Goal: Task Accomplishment & Management: Manage account settings

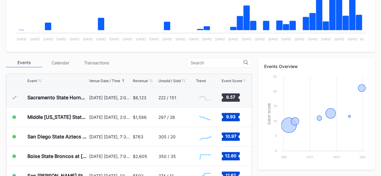
scroll to position [162, 0]
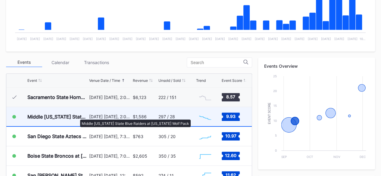
click at [77, 116] on div "Middle [US_STATE] State Blue Raiders at [US_STATE] Wolf Pack" at bounding box center [57, 117] width 60 height 6
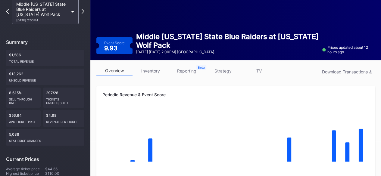
scroll to position [34, 0]
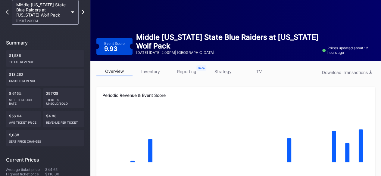
click at [156, 67] on link "inventory" at bounding box center [150, 71] width 36 height 9
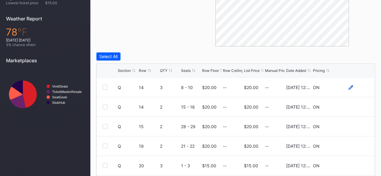
click at [348, 86] on icon at bounding box center [350, 87] width 5 height 5
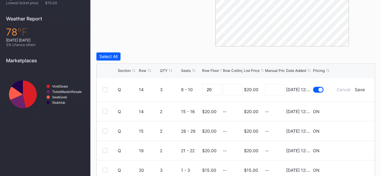
click at [220, 89] on form "Q 14 3 8 - 10 20 $20.00 7/14/2025 12:28PM Cancel Save" at bounding box center [243, 90] width 251 height 24
drag, startPoint x: 215, startPoint y: 89, endPoint x: 151, endPoint y: 78, distance: 64.8
click at [151, 78] on form "Q 14 3 8 - 10 20 $20.00 7/14/2025 12:28PM Cancel Save" at bounding box center [243, 90] width 251 height 24
type input "19"
click at [359, 89] on div "Save" at bounding box center [359, 89] width 10 height 5
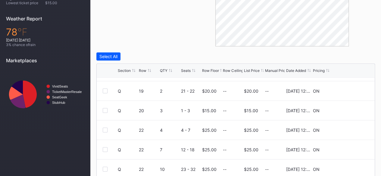
scroll to position [58, 0]
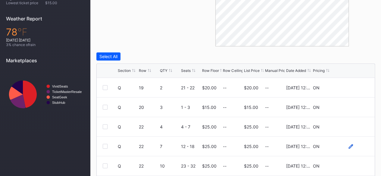
click at [348, 147] on icon at bounding box center [350, 146] width 5 height 5
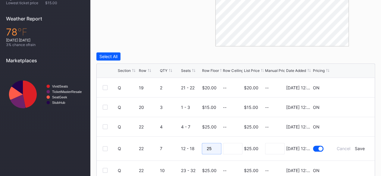
drag, startPoint x: 213, startPoint y: 147, endPoint x: 177, endPoint y: 145, distance: 36.2
click at [177, 145] on form "Q 22 7 12 - 18 25 $25.00 7/14/2025 12:28PM Cancel Save" at bounding box center [243, 149] width 251 height 24
type input "19"
click at [355, 150] on div "Save" at bounding box center [359, 148] width 10 height 5
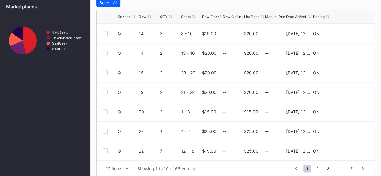
scroll to position [268, 0]
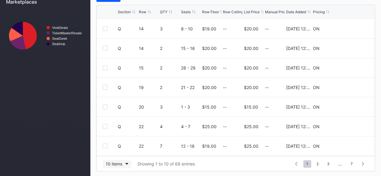
click at [114, 162] on div "10 items" at bounding box center [114, 163] width 17 height 5
click at [120, 133] on div "100 items" at bounding box center [117, 136] width 29 height 11
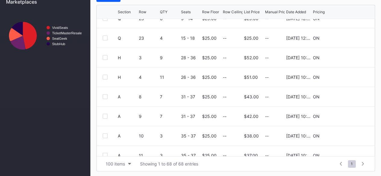
scroll to position [1086, 0]
click at [348, 56] on icon at bounding box center [350, 57] width 5 height 5
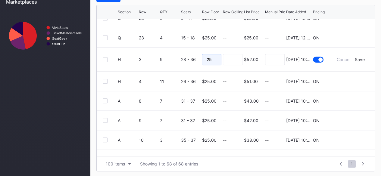
click at [214, 62] on input "25" at bounding box center [212, 59] width 20 height 11
type input "24"
click at [359, 59] on div "Save" at bounding box center [359, 59] width 10 height 5
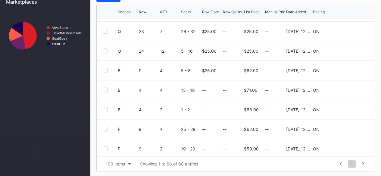
scroll to position [193, 0]
click at [348, 70] on icon at bounding box center [350, 70] width 5 height 5
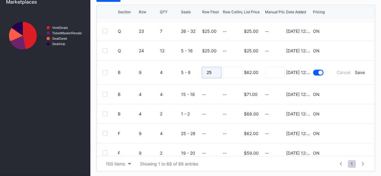
click at [216, 71] on input "25" at bounding box center [212, 72] width 20 height 11
type input "20"
click at [356, 73] on div "Save" at bounding box center [359, 72] width 10 height 5
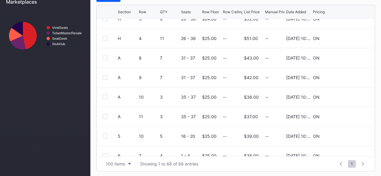
scroll to position [1116, 0]
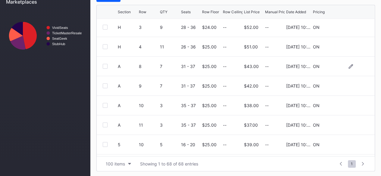
drag, startPoint x: 347, startPoint y: 65, endPoint x: 208, endPoint y: 63, distance: 138.7
click at [208, 63] on div "$25.00" at bounding box center [209, 66] width 14 height 19
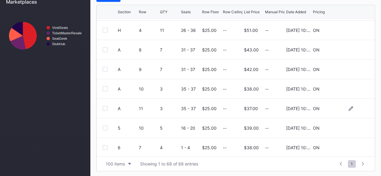
scroll to position [1133, 0]
click at [348, 48] on icon at bounding box center [350, 50] width 5 height 5
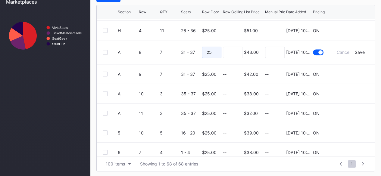
click at [217, 54] on input "25" at bounding box center [212, 52] width 20 height 11
type input "24"
click at [356, 51] on div "Save" at bounding box center [359, 52] width 10 height 5
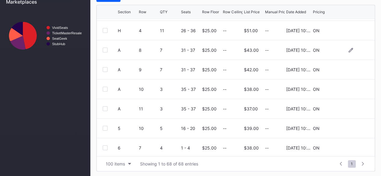
click at [356, 51] on div at bounding box center [350, 50] width 36 height 5
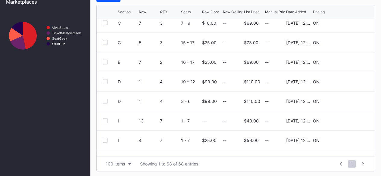
scroll to position [417, 0]
click at [348, 60] on icon at bounding box center [350, 62] width 5 height 5
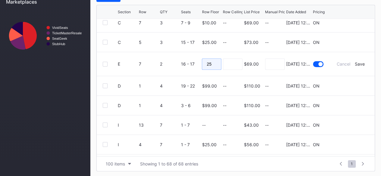
click at [214, 63] on input "25" at bounding box center [212, 63] width 20 height 11
type input "2"
type input "40"
click at [357, 62] on div "Save" at bounding box center [359, 63] width 10 height 5
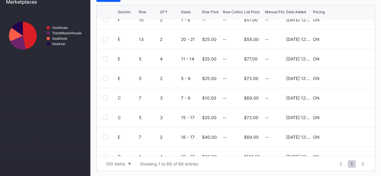
scroll to position [342, 0]
click at [348, 96] on icon at bounding box center [350, 97] width 5 height 5
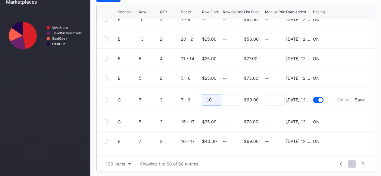
drag, startPoint x: 212, startPoint y: 100, endPoint x: 182, endPoint y: 98, distance: 30.5
click at [182, 98] on form "C 7 3 7 - 9 10 $69.00 7/14/2025 12:28PM Cancel Save" at bounding box center [243, 100] width 251 height 24
type input "40"
click at [229, 96] on input at bounding box center [233, 99] width 20 height 11
click at [357, 98] on div "Save" at bounding box center [359, 99] width 10 height 5
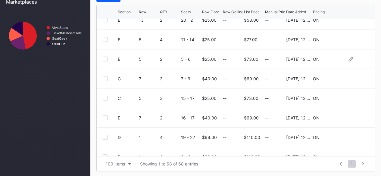
scroll to position [360, 0]
click at [348, 77] on icon at bounding box center [350, 79] width 5 height 5
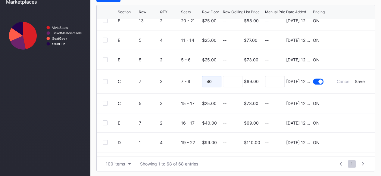
click at [216, 82] on input "40" at bounding box center [212, 81] width 20 height 11
type input "4"
click at [354, 81] on div "Save" at bounding box center [359, 81] width 10 height 5
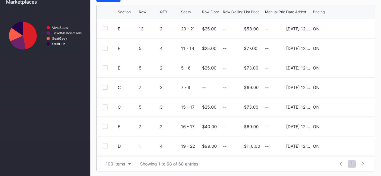
scroll to position [352, 0]
click at [348, 106] on icon at bounding box center [350, 107] width 5 height 5
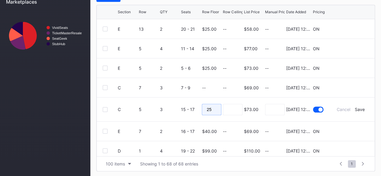
drag, startPoint x: 219, startPoint y: 110, endPoint x: 178, endPoint y: 104, distance: 41.1
click at [178, 104] on form "C 5 3 15 - 17 25 $73.00 7/14/2025 12:28PM Cancel Save" at bounding box center [243, 109] width 251 height 24
type input "15"
click at [357, 109] on div "Save" at bounding box center [359, 109] width 10 height 5
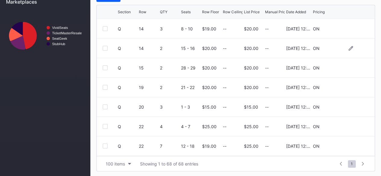
scroll to position [0, 0]
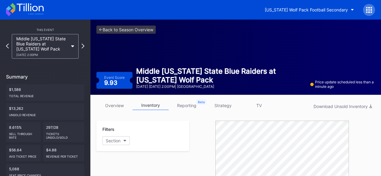
click at [31, 12] on icon at bounding box center [25, 9] width 38 height 13
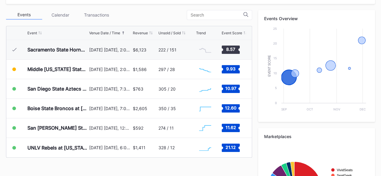
scroll to position [209, 0]
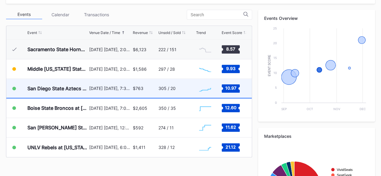
click at [138, 89] on div "$763" at bounding box center [138, 88] width 11 height 5
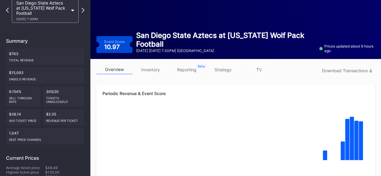
scroll to position [36, 0]
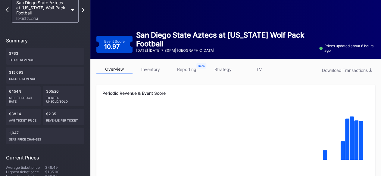
click at [151, 71] on link "inventory" at bounding box center [150, 69] width 36 height 9
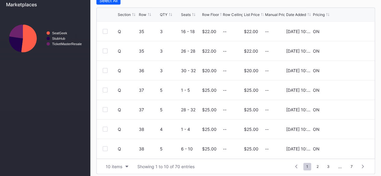
scroll to position [268, 0]
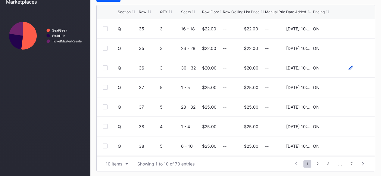
click at [348, 67] on icon at bounding box center [350, 67] width 5 height 5
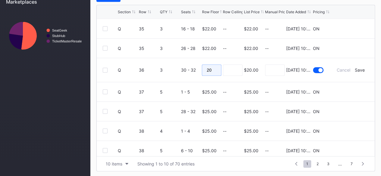
drag, startPoint x: 213, startPoint y: 72, endPoint x: 180, endPoint y: 68, distance: 33.3
click at [180, 68] on form "Q 36 3 30 - 32 20 $20.00 8/20/2025 10:19AM Cancel Save" at bounding box center [243, 70] width 251 height 24
type input "25"
click at [354, 68] on div "Save" at bounding box center [359, 69] width 10 height 5
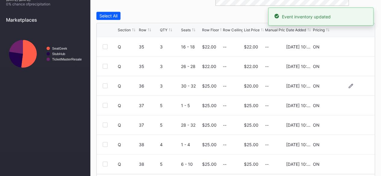
scroll to position [250, 0]
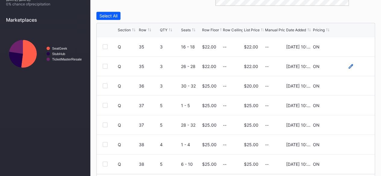
click at [348, 66] on icon at bounding box center [350, 66] width 5 height 5
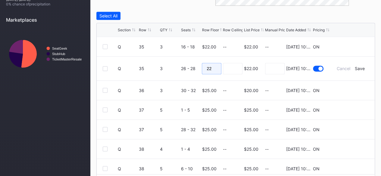
click at [217, 65] on input "22" at bounding box center [212, 68] width 20 height 11
type input "24"
click at [356, 67] on div "Save" at bounding box center [359, 68] width 10 height 5
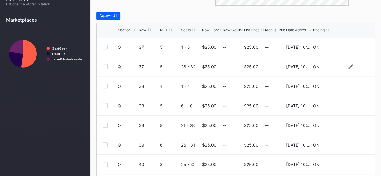
scroll to position [268, 0]
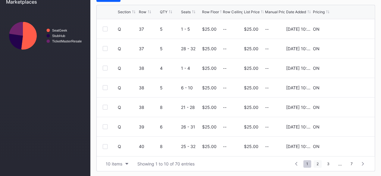
click at [318, 163] on span "2" at bounding box center [317, 164] width 8 height 8
click at [348, 48] on icon at bounding box center [350, 48] width 5 height 5
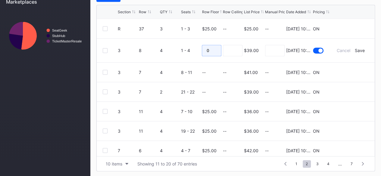
drag, startPoint x: 209, startPoint y: 51, endPoint x: 179, endPoint y: 50, distance: 30.1
click at [179, 50] on form "3 8 4 1 - 4 0 $39.00 8/20/2025 10:19AM Cancel Save" at bounding box center [243, 51] width 251 height 24
type input "25"
click at [357, 48] on div "Save" at bounding box center [359, 50] width 10 height 5
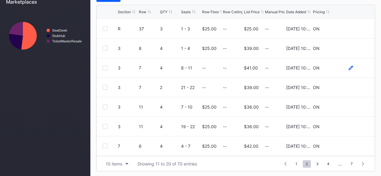
click at [348, 68] on icon at bounding box center [350, 67] width 5 height 5
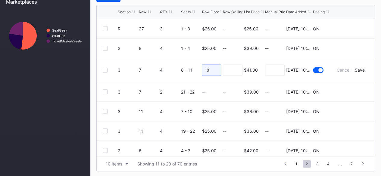
drag, startPoint x: 209, startPoint y: 70, endPoint x: 188, endPoint y: 68, distance: 21.1
click at [188, 68] on form "3 7 4 8 - 11 0 $41.00 8/20/2025 10:19AM Cancel Save" at bounding box center [243, 70] width 251 height 24
type input "26"
click at [355, 68] on div "Save" at bounding box center [359, 69] width 10 height 5
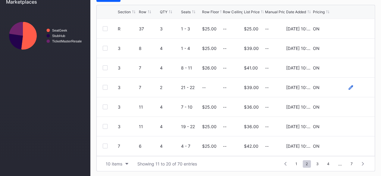
click at [348, 88] on icon at bounding box center [350, 87] width 5 height 5
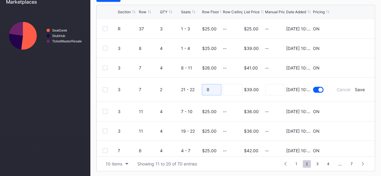
drag, startPoint x: 211, startPoint y: 88, endPoint x: 184, endPoint y: 84, distance: 27.7
click at [184, 84] on form "3 7 2 21 - 22 0 $39.00 8/20/2025 10:19AM Cancel Save" at bounding box center [243, 90] width 251 height 24
type input "26"
click at [356, 89] on div "Save" at bounding box center [359, 89] width 10 height 5
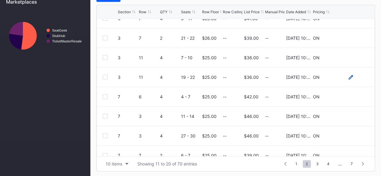
scroll to position [58, 0]
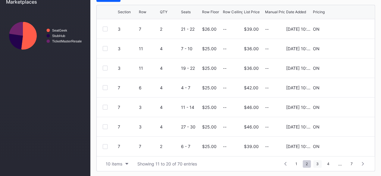
click at [317, 162] on span "3" at bounding box center [317, 164] width 8 height 8
click at [318, 163] on span "4" at bounding box center [317, 164] width 8 height 8
click at [329, 162] on span "5" at bounding box center [328, 164] width 8 height 8
click at [348, 66] on icon at bounding box center [350, 68] width 5 height 5
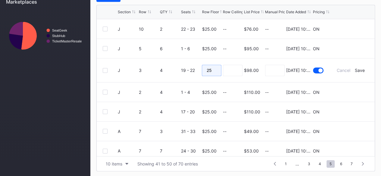
drag, startPoint x: 212, startPoint y: 71, endPoint x: 172, endPoint y: 67, distance: 40.8
click at [172, 67] on form "J 3 4 19 - 22 25 $98.00 8/20/2025 10:19AM Cancel Save" at bounding box center [243, 70] width 251 height 24
click at [356, 68] on div "Save" at bounding box center [359, 70] width 10 height 5
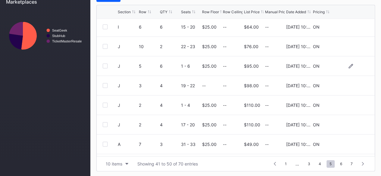
scroll to position [42, 0]
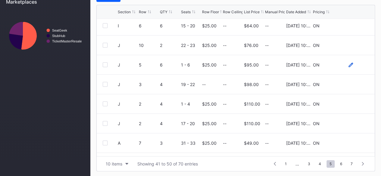
click at [348, 63] on icon at bounding box center [350, 65] width 5 height 5
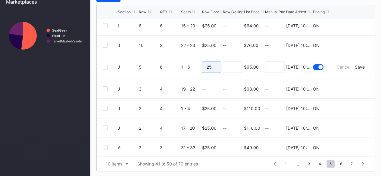
drag, startPoint x: 212, startPoint y: 67, endPoint x: 179, endPoint y: 63, distance: 33.1
click at [179, 63] on form "J 5 6 1 - 6 25 $95.00 8/20/2025 10:19AM Cancel Save" at bounding box center [243, 67] width 251 height 24
type input "1"
click at [357, 67] on div "Save" at bounding box center [359, 66] width 10 height 5
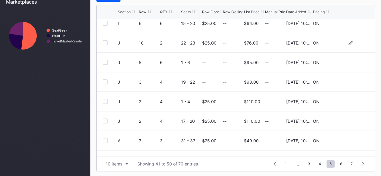
scroll to position [58, 0]
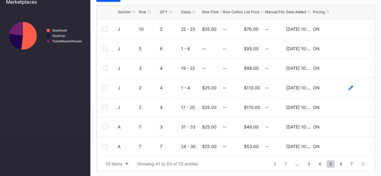
click at [348, 85] on icon at bounding box center [350, 87] width 5 height 5
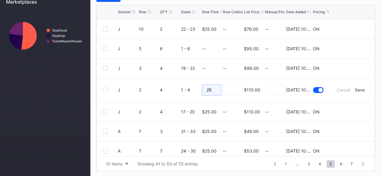
drag, startPoint x: 212, startPoint y: 88, endPoint x: 171, endPoint y: 81, distance: 41.8
click at [171, 81] on form "J 2 4 1 - 4 25 $110.00 8/20/2025 10:19AM Cancel Save" at bounding box center [243, 90] width 251 height 24
click at [354, 91] on div "Save" at bounding box center [359, 89] width 10 height 5
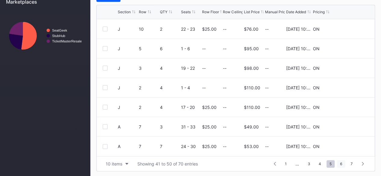
click at [341, 163] on span "6" at bounding box center [341, 164] width 8 height 8
click at [344, 109] on div "C 3 3 20 - 22 $25.00 -- $95.00 -- 8/20/2025 10:19AM ON" at bounding box center [236, 107] width 278 height 20
click at [348, 88] on icon at bounding box center [350, 87] width 5 height 5
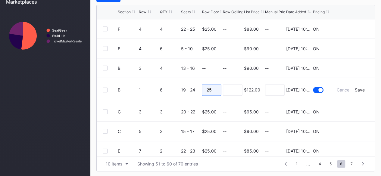
drag, startPoint x: 212, startPoint y: 89, endPoint x: 172, endPoint y: 82, distance: 40.2
click at [172, 82] on form "B 1 6 19 - 24 25 $122.00 8/20/2025 10:19AM Cancel Save" at bounding box center [243, 90] width 251 height 24
click at [355, 90] on div "Save" at bounding box center [359, 89] width 10 height 5
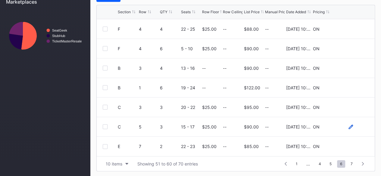
click at [348, 126] on icon at bounding box center [350, 127] width 5 height 5
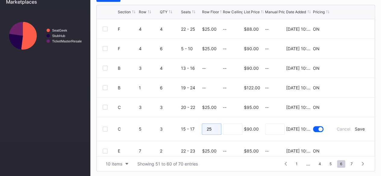
drag, startPoint x: 211, startPoint y: 128, endPoint x: 175, endPoint y: 121, distance: 36.7
click at [175, 121] on form "C 5 3 15 - 17 25 $90.00 8/20/2025 10:19AM Cancel Save" at bounding box center [243, 129] width 251 height 24
click at [356, 130] on div "Save" at bounding box center [359, 128] width 10 height 5
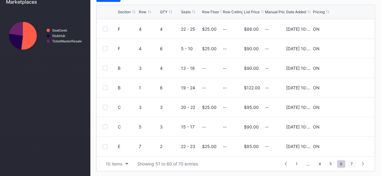
click at [353, 164] on span "7" at bounding box center [351, 164] width 8 height 8
click at [348, 125] on icon at bounding box center [350, 127] width 5 height 5
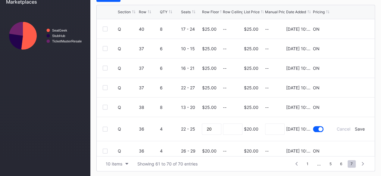
click at [219, 127] on form "Q 36 4 22 - 25 20 $20.00 8/20/2025 10:19AM Cancel Save" at bounding box center [243, 129] width 251 height 24
drag, startPoint x: 215, startPoint y: 128, endPoint x: 187, endPoint y: 128, distance: 28.6
click at [187, 128] on form "Q 36 4 22 - 25 20 $20.00 8/20/2025 10:19AM Cancel Save" at bounding box center [243, 129] width 251 height 24
type input "26"
click at [354, 128] on div "Save" at bounding box center [359, 128] width 10 height 5
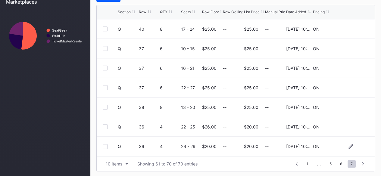
click at [348, 144] on icon at bounding box center [350, 146] width 5 height 5
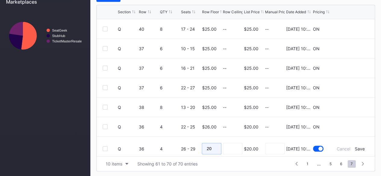
click at [215, 144] on input "20" at bounding box center [212, 148] width 20 height 11
type input "26"
click at [236, 147] on input at bounding box center [233, 148] width 20 height 11
click at [354, 147] on div "Save" at bounding box center [359, 148] width 10 height 5
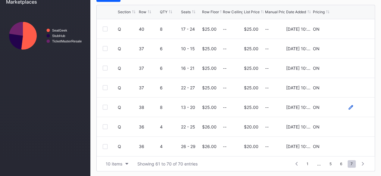
click at [348, 106] on icon at bounding box center [350, 107] width 5 height 5
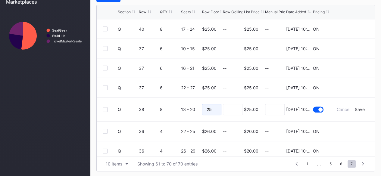
drag, startPoint x: 211, startPoint y: 109, endPoint x: 177, endPoint y: 106, distance: 34.5
click at [177, 106] on form "Q 38 8 13 - 20 25 $25.00 8/20/2025 10:19AM Cancel Save" at bounding box center [243, 109] width 251 height 24
type input "30"
click at [355, 107] on div "Save" at bounding box center [359, 109] width 10 height 5
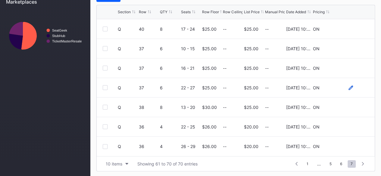
click at [348, 88] on icon at bounding box center [350, 87] width 5 height 5
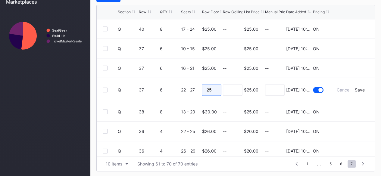
click at [214, 89] on input "25" at bounding box center [212, 89] width 20 height 11
type input "26"
click at [355, 89] on div "Save" at bounding box center [359, 89] width 10 height 5
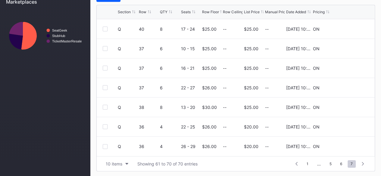
scroll to position [0, 0]
click at [348, 86] on icon at bounding box center [350, 87] width 5 height 5
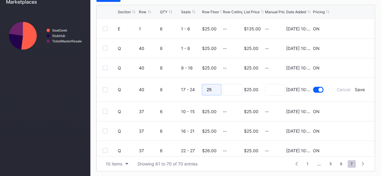
click at [215, 89] on input "25" at bounding box center [212, 89] width 20 height 11
type input "27"
click at [233, 88] on input at bounding box center [233, 89] width 20 height 11
click at [354, 89] on div "Save" at bounding box center [359, 89] width 10 height 5
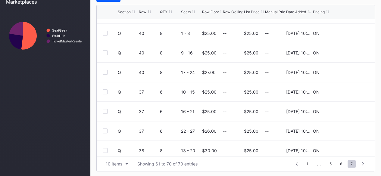
scroll to position [15, 0]
click at [348, 90] on icon at bounding box center [350, 91] width 5 height 5
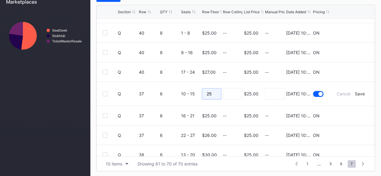
click at [213, 96] on input "25" at bounding box center [212, 93] width 20 height 11
type input "27"
click at [357, 92] on div "Save" at bounding box center [359, 93] width 10 height 5
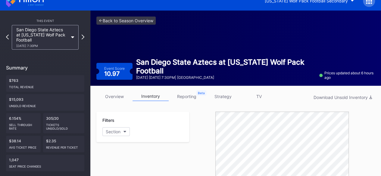
scroll to position [0, 0]
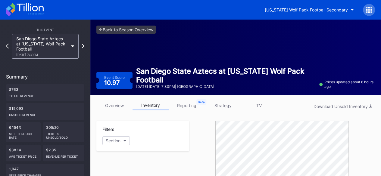
click at [23, 5] on icon at bounding box center [25, 9] width 38 height 13
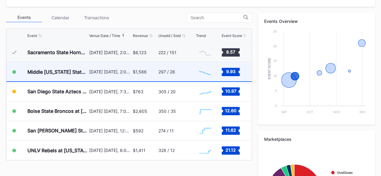
scroll to position [207, 0]
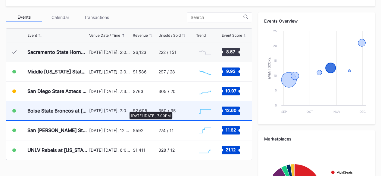
click at [126, 109] on div "[DATE] [DATE], 7:00PM" at bounding box center [110, 110] width 42 height 5
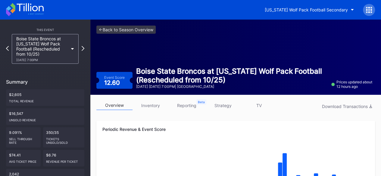
click at [150, 108] on link "inventory" at bounding box center [150, 105] width 36 height 9
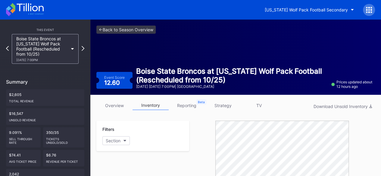
click at [25, 8] on icon at bounding box center [25, 9] width 38 height 13
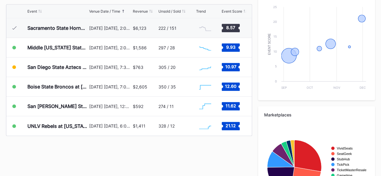
scroll to position [231, 0]
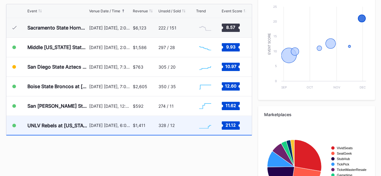
click at [193, 125] on div "328 / 12" at bounding box center [176, 125] width 36 height 19
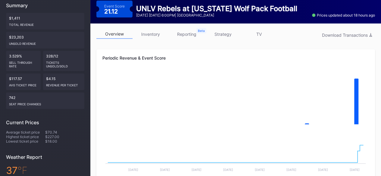
scroll to position [71, 0]
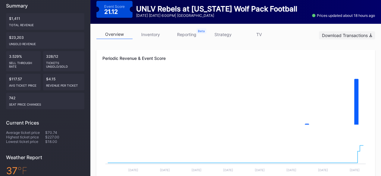
click at [362, 35] on div "Download Transactions" at bounding box center [347, 35] width 50 height 5
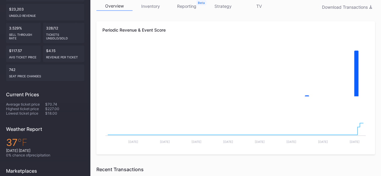
scroll to position [99, 0]
click at [155, 10] on link "inventory" at bounding box center [150, 6] width 36 height 9
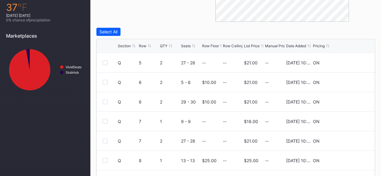
scroll to position [235, 0]
click at [348, 61] on icon at bounding box center [350, 62] width 5 height 5
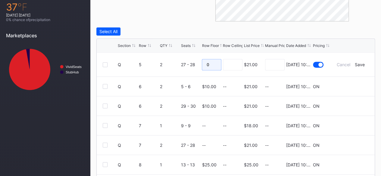
click at [213, 63] on input "0" at bounding box center [212, 64] width 20 height 11
type input "30"
click at [355, 64] on div "Save" at bounding box center [359, 64] width 10 height 5
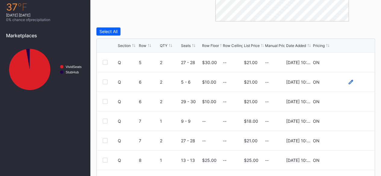
click at [348, 80] on icon at bounding box center [350, 82] width 5 height 5
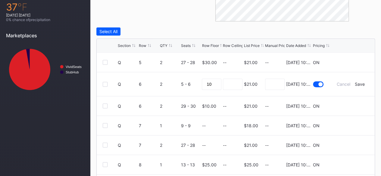
click at [219, 84] on form "Q 6 2 5 - 6 10 $21.00 8/20/2025 10:19AM Cancel Save" at bounding box center [243, 84] width 251 height 24
drag, startPoint x: 217, startPoint y: 83, endPoint x: 170, endPoint y: 88, distance: 47.8
click at [170, 88] on form "Q 6 2 5 - 6 10 $21.00 8/20/2025 10:19AM Cancel Save" at bounding box center [243, 84] width 251 height 24
type input "30"
click at [233, 82] on input at bounding box center [233, 84] width 20 height 11
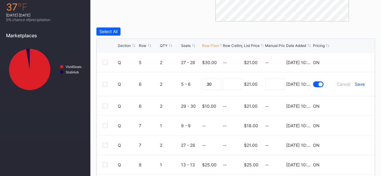
click at [356, 84] on div "Save" at bounding box center [359, 84] width 10 height 5
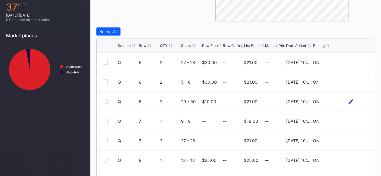
click at [348, 100] on icon at bounding box center [350, 101] width 5 height 5
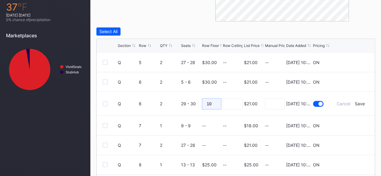
drag, startPoint x: 212, startPoint y: 103, endPoint x: 173, endPoint y: 100, distance: 38.3
click at [173, 100] on form "Q 6 2 29 - 30 10 $21.00 8/20/2025 10:19AM Cancel Save" at bounding box center [243, 104] width 251 height 24
type input "30"
click at [354, 103] on div "Save" at bounding box center [359, 103] width 10 height 5
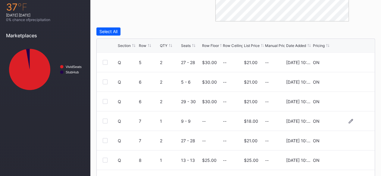
click at [343, 118] on div "Q 7 1 9 - 9 -- -- $18.00 -- 8/20/2025 10:19AM ON" at bounding box center [236, 121] width 278 height 20
click at [348, 119] on icon at bounding box center [350, 121] width 5 height 5
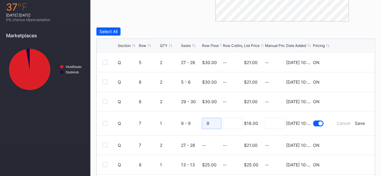
click at [206, 119] on input "0" at bounding box center [212, 123] width 20 height 11
type input "30"
click at [229, 122] on input at bounding box center [233, 123] width 20 height 11
click at [354, 122] on div "Save" at bounding box center [359, 123] width 10 height 5
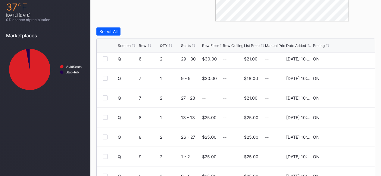
scroll to position [43, 0]
click at [348, 96] on icon at bounding box center [350, 97] width 5 height 5
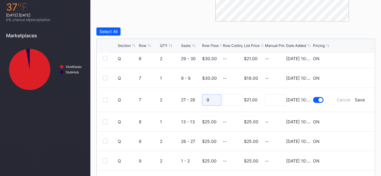
click at [203, 102] on input "0" at bounding box center [212, 99] width 20 height 11
type input "30"
click at [355, 100] on div "Save" at bounding box center [359, 99] width 10 height 5
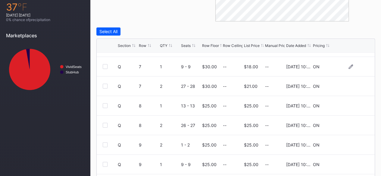
scroll to position [58, 0]
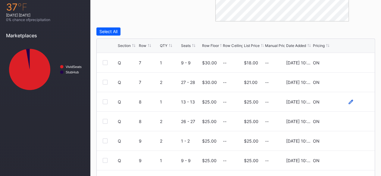
click at [348, 100] on icon at bounding box center [350, 102] width 5 height 5
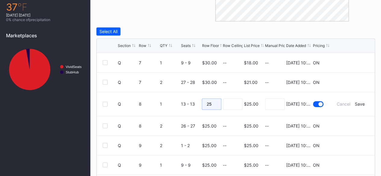
drag, startPoint x: 210, startPoint y: 103, endPoint x: 172, endPoint y: 103, distance: 38.5
click at [172, 103] on form "Q 8 1 13 - 13 25 $25.00 8/20/2025 10:19AM Cancel Save" at bounding box center [243, 104] width 251 height 24
type input "30"
click at [356, 104] on div "Save" at bounding box center [359, 103] width 10 height 5
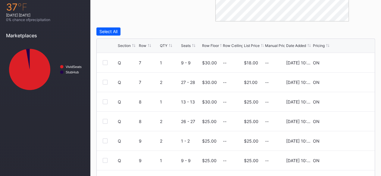
scroll to position [268, 0]
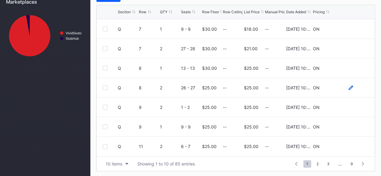
click at [348, 88] on icon at bounding box center [350, 87] width 5 height 5
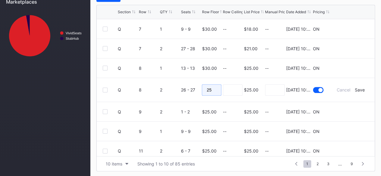
drag, startPoint x: 212, startPoint y: 89, endPoint x: 166, endPoint y: 93, distance: 45.3
click at [166, 93] on form "Q 8 2 26 - 27 25 $25.00 8/20/2025 10:19AM Cancel Save" at bounding box center [243, 90] width 251 height 24
type input "30"
click at [236, 86] on input at bounding box center [233, 89] width 20 height 11
click at [358, 91] on div "Save" at bounding box center [359, 89] width 10 height 5
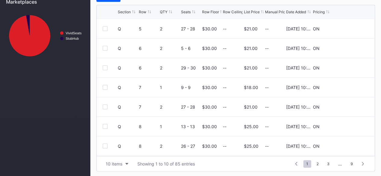
scroll to position [58, 0]
click at [348, 107] on icon at bounding box center [350, 107] width 5 height 5
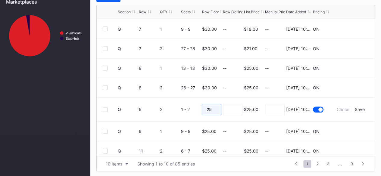
drag, startPoint x: 212, startPoint y: 112, endPoint x: 162, endPoint y: 103, distance: 49.8
click at [162, 103] on form "Q 9 2 1 - 2 25 $25.00 8/20/2025 10:19AM Cancel Save" at bounding box center [243, 109] width 251 height 24
type input "30"
click at [233, 104] on input at bounding box center [233, 109] width 20 height 11
click at [354, 107] on div "Save" at bounding box center [359, 109] width 10 height 5
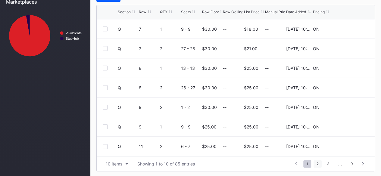
click at [316, 162] on span "2" at bounding box center [317, 164] width 8 height 8
click at [348, 28] on icon at bounding box center [350, 28] width 5 height 5
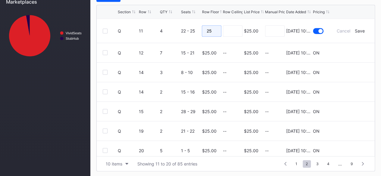
drag, startPoint x: 214, startPoint y: 29, endPoint x: 174, endPoint y: 27, distance: 39.5
click at [174, 27] on form "Q 11 4 22 - 25 25 $25.00 8/20/2025 10:19AM Cancel Save" at bounding box center [243, 31] width 251 height 24
type input "30"
click at [354, 29] on div "Save" at bounding box center [359, 30] width 10 height 5
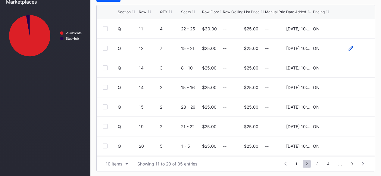
click at [348, 48] on icon at bounding box center [350, 48] width 5 height 5
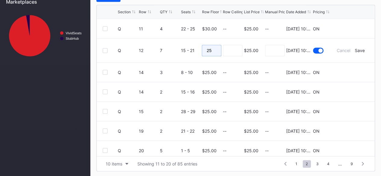
drag, startPoint x: 213, startPoint y: 48, endPoint x: 169, endPoint y: 39, distance: 45.9
click at [169, 39] on form "Q 12 7 15 - 21 25 $25.00 8/20/2025 10:19AM Cancel Save" at bounding box center [243, 51] width 251 height 24
type input "30"
click at [355, 48] on div "Save" at bounding box center [359, 50] width 10 height 5
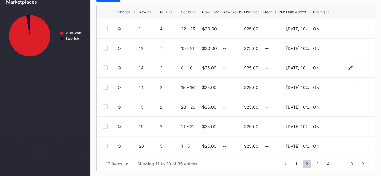
click at [348, 68] on icon at bounding box center [350, 68] width 5 height 5
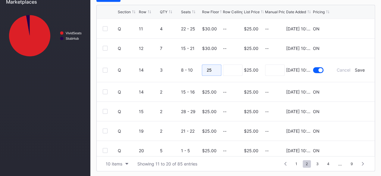
drag, startPoint x: 210, startPoint y: 68, endPoint x: 129, endPoint y: 61, distance: 80.9
click at [129, 61] on form "Q 14 3 8 - 10 25 $25.00 8/20/2025 10:19AM Cancel Save" at bounding box center [243, 70] width 251 height 24
type input "30"
click at [354, 70] on div "Save" at bounding box center [359, 69] width 10 height 5
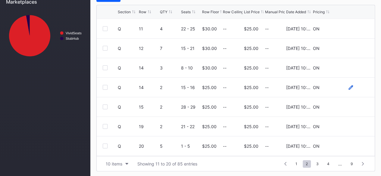
click at [348, 86] on icon at bounding box center [350, 87] width 5 height 5
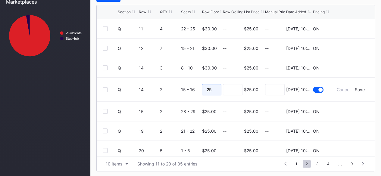
drag, startPoint x: 214, startPoint y: 89, endPoint x: 145, endPoint y: 79, distance: 69.4
click at [145, 79] on form "Q 14 2 15 - 16 25 $25.00 8/20/2025 10:19AM Cancel Save" at bounding box center [243, 90] width 251 height 24
type input "30"
click at [227, 87] on input at bounding box center [233, 89] width 20 height 11
click at [358, 89] on div "Save" at bounding box center [359, 89] width 10 height 5
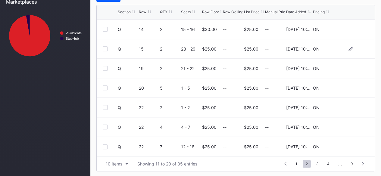
scroll to position [58, 0]
click at [348, 47] on icon at bounding box center [350, 48] width 5 height 5
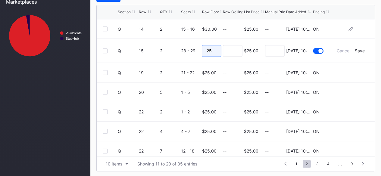
drag, startPoint x: 213, startPoint y: 48, endPoint x: 156, endPoint y: 37, distance: 57.6
click at [156, 37] on div "Q 11 4 22 - 25 $30.00 -- $25.00 -- 8/20/2025 10:19AM ON Q 12 7 15 - 21 $30.00 -…" at bounding box center [236, 87] width 278 height 137
type input "30"
click at [354, 49] on div "Save" at bounding box center [359, 50] width 10 height 5
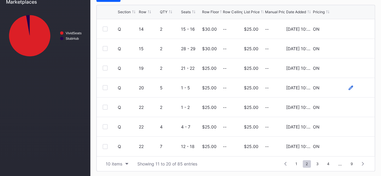
click at [348, 86] on icon at bounding box center [350, 87] width 5 height 5
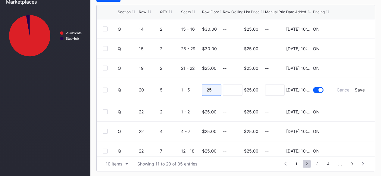
drag, startPoint x: 212, startPoint y: 87, endPoint x: 174, endPoint y: 85, distance: 38.2
click at [174, 85] on form "Q 20 5 1 - 5 25 $25.00 8/20/2025 10:19AM Cancel Save" at bounding box center [243, 90] width 251 height 24
type input "27"
click at [244, 90] on div "$25.00" at bounding box center [251, 89] width 14 height 5
click at [236, 88] on input at bounding box center [233, 89] width 20 height 11
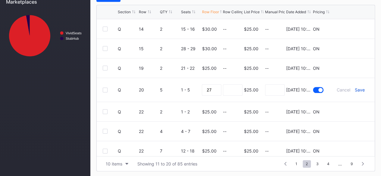
click at [354, 89] on div "Save" at bounding box center [359, 89] width 10 height 5
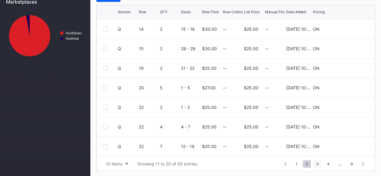
click at [319, 164] on span "3" at bounding box center [317, 164] width 8 height 8
click at [348, 26] on icon at bounding box center [350, 28] width 5 height 5
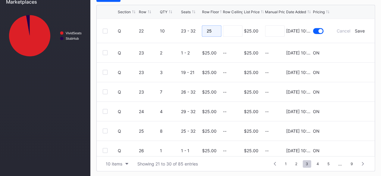
drag, startPoint x: 212, startPoint y: 30, endPoint x: 175, endPoint y: 19, distance: 38.7
click at [175, 19] on form "Q 22 10 23 - 32 25 $25.00 8/20/2025 10:19AM Cancel Save" at bounding box center [243, 31] width 251 height 24
type input "30"
click at [235, 29] on input at bounding box center [233, 30] width 20 height 11
click at [357, 30] on div "Save" at bounding box center [359, 30] width 10 height 5
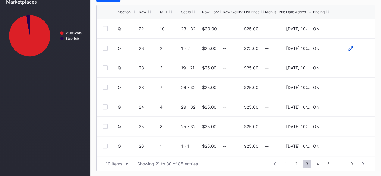
click at [348, 48] on icon at bounding box center [350, 48] width 5 height 5
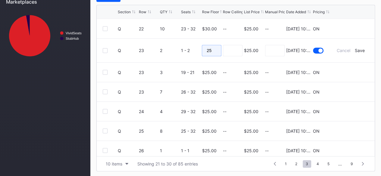
drag, startPoint x: 211, startPoint y: 48, endPoint x: 130, endPoint y: 38, distance: 82.1
click at [130, 39] on form "Q 23 2 1 - 2 25 $25.00 8/20/2025 10:19AM Cancel Save" at bounding box center [243, 51] width 251 height 24
type input "30"
click at [356, 48] on div "Save" at bounding box center [359, 50] width 10 height 5
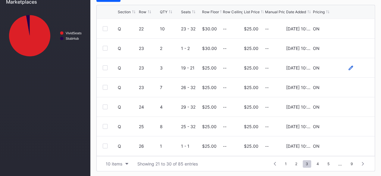
click at [348, 67] on icon at bounding box center [350, 68] width 5 height 5
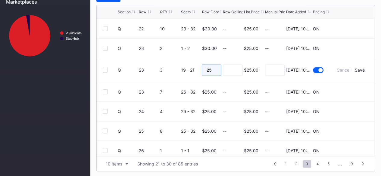
drag, startPoint x: 215, startPoint y: 70, endPoint x: 147, endPoint y: 63, distance: 68.9
click at [147, 63] on form "Q 23 3 19 - 21 25 $25.00 8/20/2025 10:19AM Cancel Save" at bounding box center [243, 70] width 251 height 24
type input "30"
click at [354, 69] on div "Save" at bounding box center [359, 69] width 10 height 5
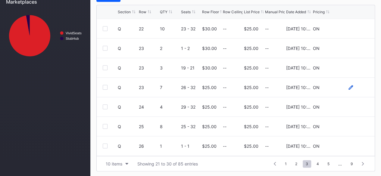
click at [348, 87] on icon at bounding box center [350, 87] width 5 height 5
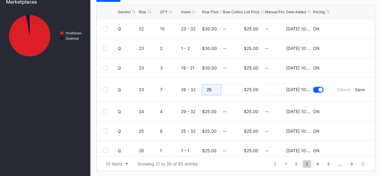
drag, startPoint x: 215, startPoint y: 87, endPoint x: 156, endPoint y: 79, distance: 59.8
click at [156, 79] on form "Q 23 7 26 - 32 25 $25.00 8/20/2025 10:19AM Cancel Save" at bounding box center [243, 90] width 251 height 24
type input "30"
click at [355, 87] on div "Save" at bounding box center [359, 89] width 10 height 5
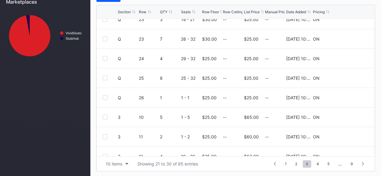
scroll to position [58, 0]
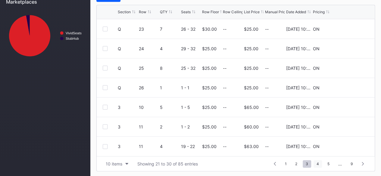
click at [318, 161] on span "4" at bounding box center [317, 164] width 8 height 8
click at [319, 162] on span "5" at bounding box center [318, 164] width 8 height 8
click at [320, 166] on span "6" at bounding box center [318, 164] width 8 height 8
click at [348, 105] on icon at bounding box center [350, 107] width 5 height 5
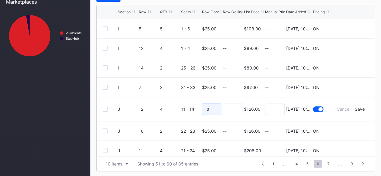
drag, startPoint x: 211, startPoint y: 106, endPoint x: 177, endPoint y: 104, distance: 34.1
click at [177, 104] on form "J 12 4 11 - 14 0 $126.00 8/20/2025 10:19AM Cancel Save" at bounding box center [243, 109] width 251 height 24
type input "75"
click at [230, 109] on input at bounding box center [233, 109] width 20 height 11
click at [357, 109] on div "Save" at bounding box center [359, 109] width 10 height 5
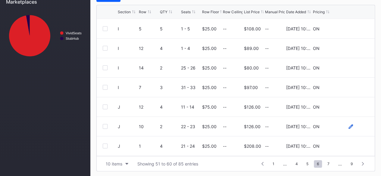
click at [348, 126] on icon at bounding box center [350, 126] width 5 height 5
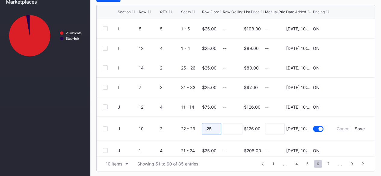
drag, startPoint x: 211, startPoint y: 128, endPoint x: 178, endPoint y: 128, distance: 33.7
click at [178, 128] on form "J 10 2 22 - 23 25 $126.00 8/20/2025 10:19AM Cancel Save" at bounding box center [243, 129] width 251 height 24
type input "75"
click at [358, 127] on div "Save" at bounding box center [359, 128] width 10 height 5
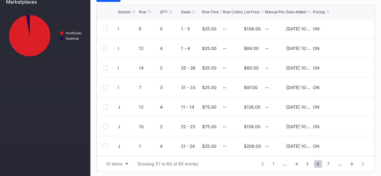
scroll to position [58, 0]
click at [327, 163] on span "7" at bounding box center [328, 164] width 8 height 8
click at [342, 162] on span "8" at bounding box center [341, 164] width 8 height 8
click at [348, 48] on icon at bounding box center [350, 48] width 5 height 5
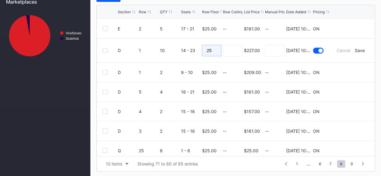
drag, startPoint x: 215, startPoint y: 48, endPoint x: 165, endPoint y: 44, distance: 49.5
click at [165, 44] on form "D 1 10 14 - 23 25 $227.00 8/20/2025 10:19AM Cancel Save" at bounding box center [243, 51] width 251 height 24
type input "100"
click at [234, 49] on input at bounding box center [233, 50] width 20 height 11
click at [358, 49] on div "Save" at bounding box center [359, 50] width 10 height 5
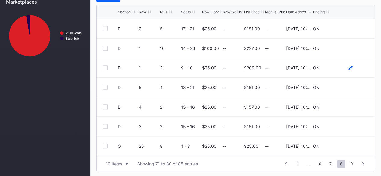
click at [348, 66] on icon at bounding box center [350, 68] width 5 height 5
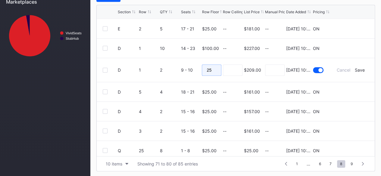
drag, startPoint x: 214, startPoint y: 69, endPoint x: 159, endPoint y: 68, distance: 54.8
click at [159, 68] on form "D 1 2 9 - 10 25 $209.00 8/20/2025 10:19AM Cancel Save" at bounding box center [243, 70] width 251 height 24
type input "100"
click at [224, 70] on input at bounding box center [233, 69] width 20 height 11
click at [358, 70] on div "Save" at bounding box center [359, 69] width 10 height 5
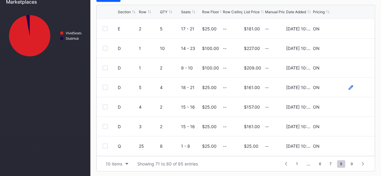
click at [348, 86] on icon at bounding box center [350, 87] width 5 height 5
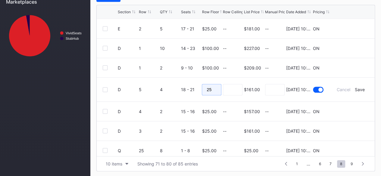
drag, startPoint x: 216, startPoint y: 88, endPoint x: 164, endPoint y: 85, distance: 52.4
click at [164, 85] on form "D 5 4 18 - 21 25 $161.00 8/20/2025 10:19AM Cancel Save" at bounding box center [243, 90] width 251 height 24
type input "100"
click at [219, 88] on form "D 5 4 18 - 21 100 $161.00 8/20/2025 10:19AM Cancel Save" at bounding box center [243, 90] width 251 height 24
click at [225, 88] on input at bounding box center [233, 89] width 20 height 11
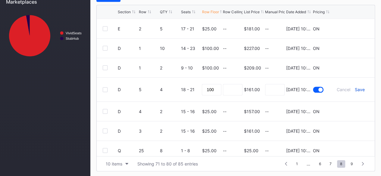
click at [356, 89] on div "Save" at bounding box center [359, 89] width 10 height 5
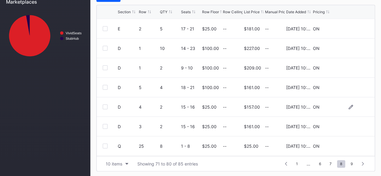
click at [348, 108] on div at bounding box center [350, 107] width 5 height 5
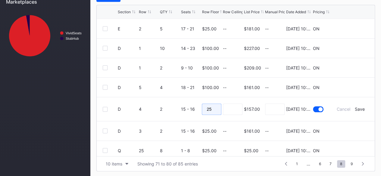
drag, startPoint x: 211, startPoint y: 109, endPoint x: 165, endPoint y: 103, distance: 45.8
click at [165, 103] on form "D 4 2 15 - 16 25 $157.00 8/20/2025 10:19AM Cancel Save" at bounding box center [243, 109] width 251 height 24
type input "100"
click at [228, 107] on input at bounding box center [233, 109] width 20 height 11
click at [354, 109] on div "Save" at bounding box center [359, 109] width 10 height 5
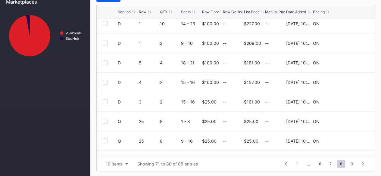
scroll to position [25, 0]
click at [348, 102] on icon at bounding box center [350, 101] width 5 height 5
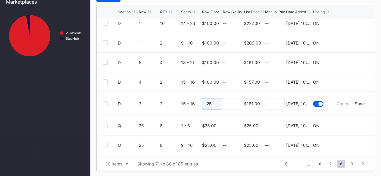
drag, startPoint x: 217, startPoint y: 103, endPoint x: 163, endPoint y: 101, distance: 53.9
click at [163, 101] on form "D 3 2 15 - 16 25 $161.00 8/20/2025 10:19AM Cancel Save" at bounding box center [243, 104] width 251 height 24
type input "150"
click at [234, 106] on input at bounding box center [233, 103] width 20 height 11
click at [354, 102] on div "Save" at bounding box center [359, 103] width 10 height 5
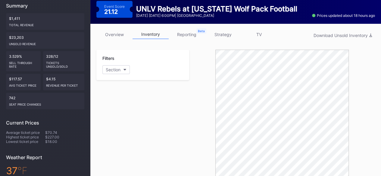
scroll to position [0, 0]
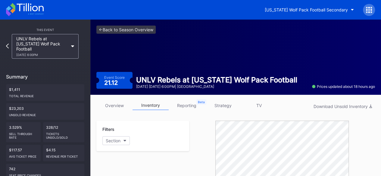
click at [30, 10] on icon at bounding box center [30, 7] width 27 height 8
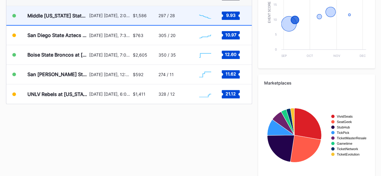
scroll to position [263, 0]
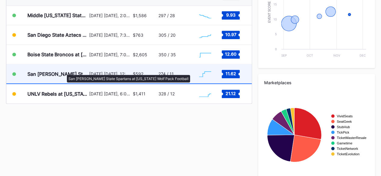
click at [64, 72] on div "San [PERSON_NAME] State Spartans at [US_STATE] Wolf Pack Football" at bounding box center [57, 74] width 60 height 6
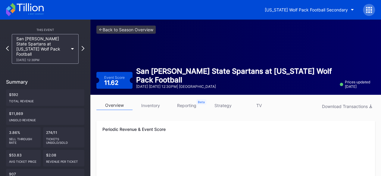
scroll to position [41, 0]
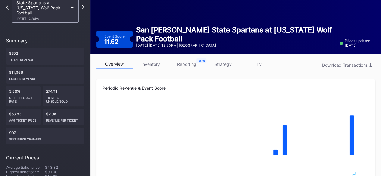
click at [150, 67] on link "inventory" at bounding box center [150, 64] width 36 height 9
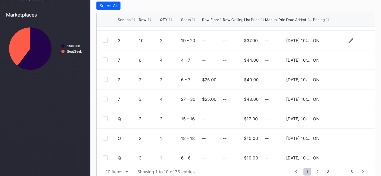
scroll to position [58, 0]
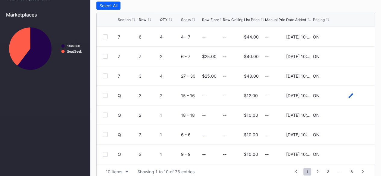
click at [348, 95] on icon at bounding box center [350, 95] width 5 height 5
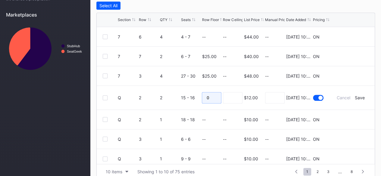
drag, startPoint x: 211, startPoint y: 95, endPoint x: 179, endPoint y: 94, distance: 31.3
click at [179, 94] on form "Q 2 2 15 - 16 0 $12.00 8/20/2025 10:19AM Cancel Save" at bounding box center [243, 98] width 251 height 24
type input "20"
click at [354, 98] on div "Save" at bounding box center [359, 97] width 10 height 5
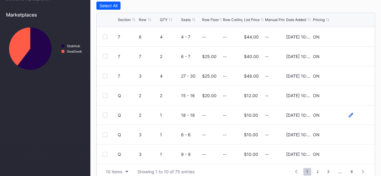
click at [348, 114] on icon at bounding box center [350, 115] width 5 height 5
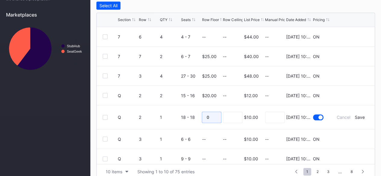
drag, startPoint x: 212, startPoint y: 116, endPoint x: 183, endPoint y: 116, distance: 29.2
click at [183, 116] on form "Q 2 1 18 - 18 0 $10.00 8/20/2025 10:19AM Cancel Save" at bounding box center [243, 117] width 251 height 24
type input "25"
click at [232, 117] on input at bounding box center [233, 117] width 20 height 11
click at [354, 116] on div "Save" at bounding box center [359, 117] width 10 height 5
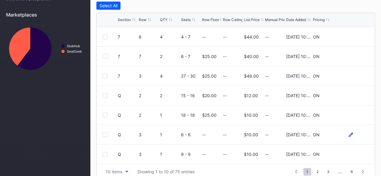
click at [348, 135] on icon at bounding box center [350, 134] width 5 height 5
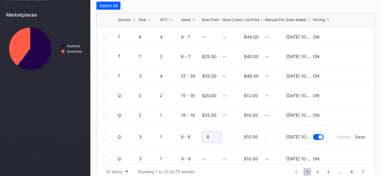
drag, startPoint x: 207, startPoint y: 133, endPoint x: 160, endPoint y: 138, distance: 47.6
click at [160, 138] on form "Q 3 1 6 - 6 0 $10.00 8/20/2025 10:19AM Cancel Save" at bounding box center [243, 137] width 251 height 24
type input "22"
click at [356, 136] on div "Save" at bounding box center [359, 136] width 10 height 5
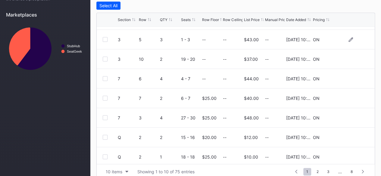
scroll to position [0, 0]
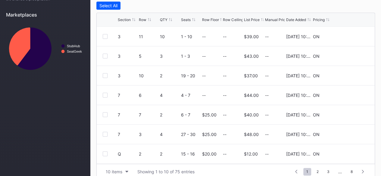
click at [210, 20] on div "Row Floor" at bounding box center [210, 19] width 17 height 5
click at [348, 37] on icon at bounding box center [350, 36] width 5 height 5
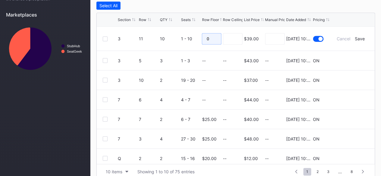
drag, startPoint x: 212, startPoint y: 38, endPoint x: 185, endPoint y: 37, distance: 26.8
click at [185, 37] on form "3 11 10 1 - 10 0 $39.00 8/20/2025 10:19AM Cancel Save" at bounding box center [243, 39] width 251 height 24
type input "30"
click at [232, 42] on input at bounding box center [233, 38] width 20 height 11
click at [354, 39] on div "Save" at bounding box center [359, 38] width 10 height 5
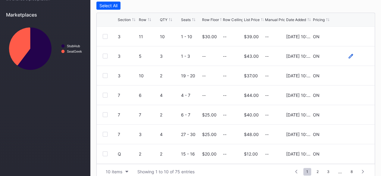
click at [348, 55] on icon at bounding box center [350, 56] width 5 height 5
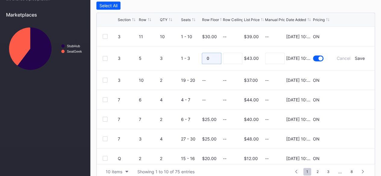
click at [203, 56] on input "0" at bounding box center [212, 58] width 20 height 11
type input "30"
click at [358, 57] on div "Save" at bounding box center [359, 58] width 10 height 5
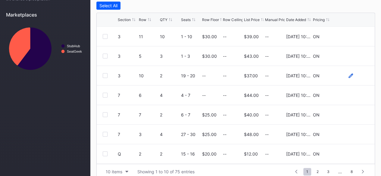
click at [348, 75] on icon at bounding box center [350, 75] width 5 height 5
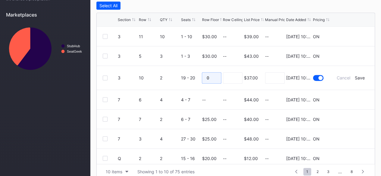
click at [204, 77] on input "0" at bounding box center [212, 77] width 20 height 11
type input "30"
click at [355, 79] on div "Save" at bounding box center [359, 77] width 10 height 5
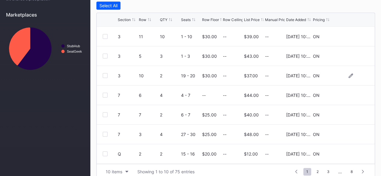
drag, startPoint x: 344, startPoint y: 93, endPoint x: 162, endPoint y: 82, distance: 182.6
click at [162, 82] on div "2" at bounding box center [170, 75] width 20 height 19
click at [348, 94] on icon at bounding box center [350, 95] width 5 height 5
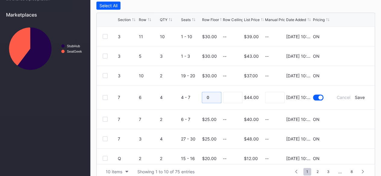
click at [203, 94] on input "0" at bounding box center [212, 97] width 20 height 11
type input "30"
drag, startPoint x: 356, startPoint y: 95, endPoint x: 364, endPoint y: 87, distance: 11.7
drag, startPoint x: 364, startPoint y: 87, endPoint x: 211, endPoint y: 8, distance: 172.1
click at [211, 8] on div "Select All" at bounding box center [235, 6] width 278 height 8
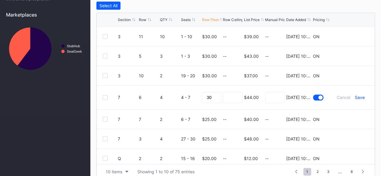
click at [357, 96] on div "Save" at bounding box center [359, 97] width 10 height 5
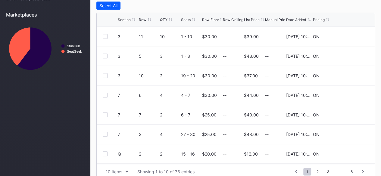
scroll to position [58, 0]
click at [348, 154] on icon at bounding box center [350, 154] width 5 height 5
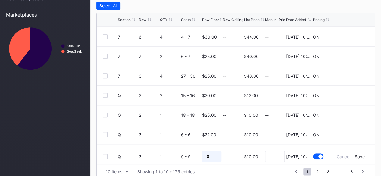
scroll to position [63, 0]
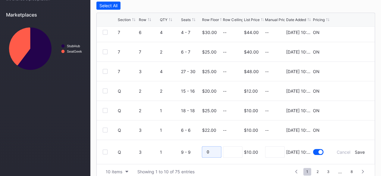
drag, startPoint x: 214, startPoint y: 154, endPoint x: 167, endPoint y: 159, distance: 47.5
click at [167, 159] on form "Q 3 1 9 - 9 0 $10.00 8/20/2025 10:19AM Cancel Save" at bounding box center [243, 152] width 251 height 24
type input "25"
click at [228, 153] on input at bounding box center [233, 151] width 20 height 11
click at [354, 153] on div "Save" at bounding box center [359, 152] width 10 height 5
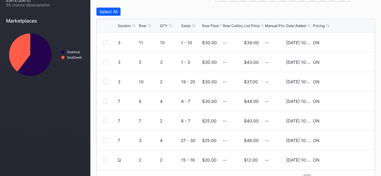
scroll to position [254, 0]
click at [209, 26] on div "Row Floor" at bounding box center [210, 26] width 17 height 5
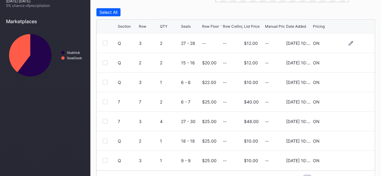
drag, startPoint x: 346, startPoint y: 41, endPoint x: 354, endPoint y: 41, distance: 7.8
drag, startPoint x: 354, startPoint y: 41, endPoint x: 361, endPoint y: 12, distance: 29.8
click at [361, 12] on div "Select All" at bounding box center [235, 12] width 278 height 8
click at [343, 42] on div at bounding box center [350, 43] width 36 height 5
click at [348, 43] on icon at bounding box center [350, 43] width 5 height 5
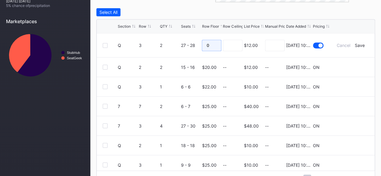
drag, startPoint x: 212, startPoint y: 46, endPoint x: 189, endPoint y: 45, distance: 23.5
click at [189, 45] on form "Q 3 2 27 - 28 0 $12.00 8/20/2025 10:19AM Cancel Save" at bounding box center [243, 45] width 251 height 24
type input "21"
click at [236, 49] on input at bounding box center [233, 45] width 20 height 11
click at [354, 43] on div "Save" at bounding box center [359, 45] width 10 height 5
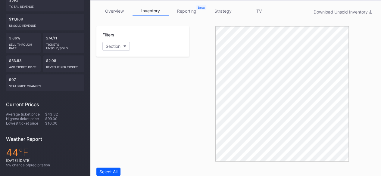
scroll to position [0, 0]
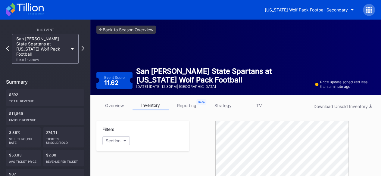
click at [28, 13] on icon at bounding box center [25, 9] width 38 height 13
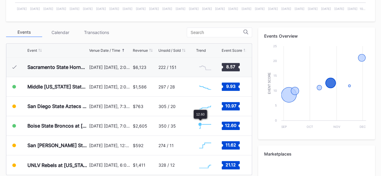
scroll to position [213, 0]
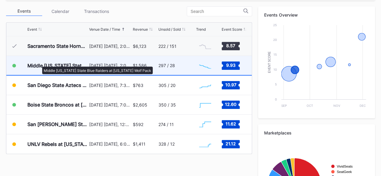
click at [39, 63] on div "Middle [US_STATE] State Blue Raiders at [US_STATE] Wolf Pack" at bounding box center [57, 66] width 60 height 6
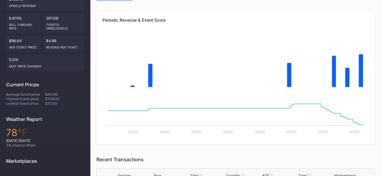
scroll to position [103, 0]
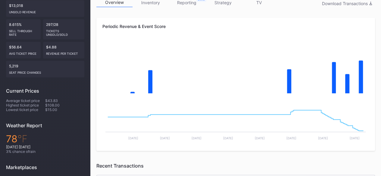
drag, startPoint x: 165, startPoint y: 57, endPoint x: 147, endPoint y: 2, distance: 58.6
click at [147, 2] on div "overview inventory reporting strategy TV Download Transactions Periodic Revenue…" at bounding box center [235, 169] width 290 height 355
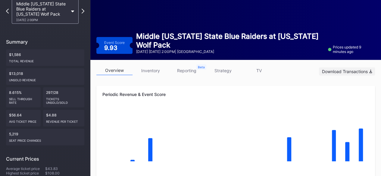
scroll to position [33, 0]
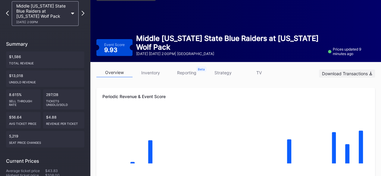
click at [348, 75] on div "Download Transactions" at bounding box center [347, 73] width 50 height 5
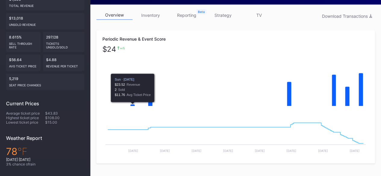
scroll to position [90, 0]
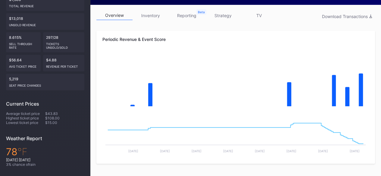
click at [149, 17] on link "inventory" at bounding box center [150, 15] width 36 height 9
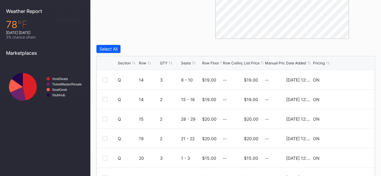
scroll to position [218, 0]
click at [206, 63] on div "Row Floor" at bounding box center [210, 62] width 17 height 5
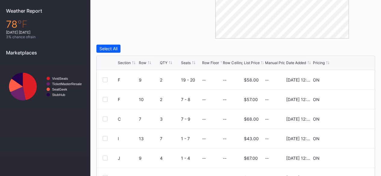
scroll to position [268, 0]
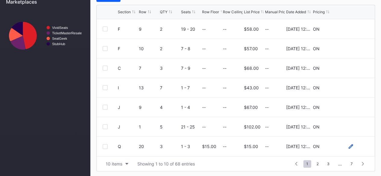
click at [348, 144] on icon at bounding box center [350, 146] width 5 height 5
drag, startPoint x: 213, startPoint y: 147, endPoint x: 176, endPoint y: 139, distance: 38.4
click at [176, 139] on form "Q 20 3 1 - 3 15 $15.00 [DATE] 12:28PM Cancel Save" at bounding box center [243, 149] width 251 height 24
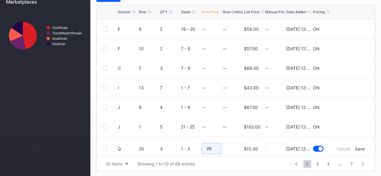
type input "25"
click at [230, 151] on input at bounding box center [233, 148] width 20 height 11
click at [354, 147] on div "Save" at bounding box center [359, 148] width 10 height 5
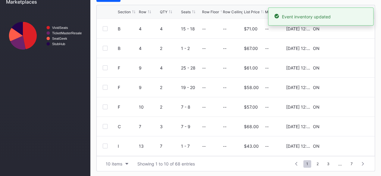
scroll to position [58, 0]
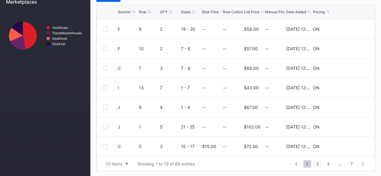
click at [318, 163] on span "2" at bounding box center [317, 164] width 8 height 8
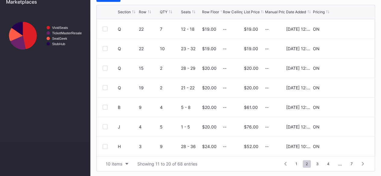
scroll to position [0, 0]
click at [347, 25] on div "Q 14 3 8 - 10 $19.00 -- $19.00 -- [DATE] 12:28PM ON" at bounding box center [236, 29] width 278 height 20
click at [348, 27] on icon at bounding box center [350, 28] width 5 height 5
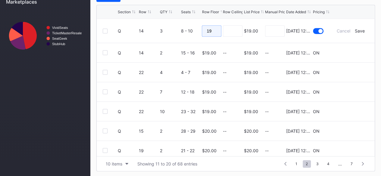
drag, startPoint x: 209, startPoint y: 31, endPoint x: 188, endPoint y: 31, distance: 21.7
click at [188, 31] on form "Q 14 3 8 - 10 19 $19.00 [DATE] 12:28PM Cancel Save" at bounding box center [243, 31] width 251 height 24
type input "22"
click at [241, 30] on form "Q 14 3 8 - 10 22 $19.00 [DATE] 12:28PM Cancel Save" at bounding box center [243, 31] width 251 height 24
click at [238, 30] on input at bounding box center [233, 30] width 20 height 11
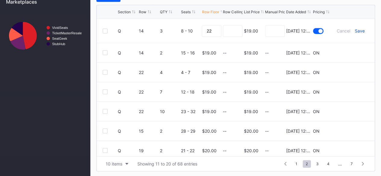
click at [356, 29] on div "Save" at bounding box center [359, 30] width 10 height 5
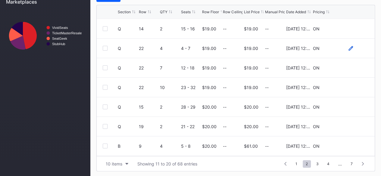
click at [348, 48] on icon at bounding box center [350, 48] width 5 height 5
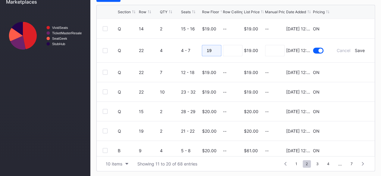
drag, startPoint x: 209, startPoint y: 50, endPoint x: 173, endPoint y: 49, distance: 35.5
click at [173, 49] on form "Q 22 4 4 - 7 19 $19.00 [DATE] 12:28PM Cancel Save" at bounding box center [243, 51] width 251 height 24
type input "25"
click at [354, 48] on div "Save" at bounding box center [359, 50] width 10 height 5
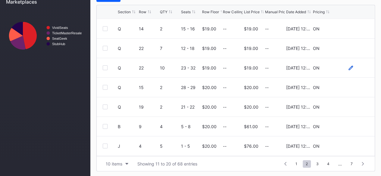
click at [348, 67] on icon at bounding box center [350, 67] width 5 height 5
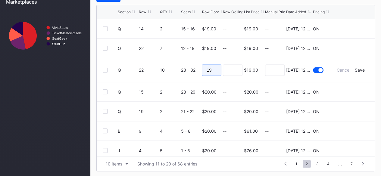
drag, startPoint x: 210, startPoint y: 68, endPoint x: 183, endPoint y: 67, distance: 27.4
click at [183, 67] on form "Q 22 10 23 - 32 19 $19.00 [DATE] 12:28PM Cancel Save" at bounding box center [243, 70] width 251 height 24
type input "25"
click at [226, 70] on input at bounding box center [233, 69] width 20 height 11
click at [354, 68] on div "Save" at bounding box center [359, 69] width 10 height 5
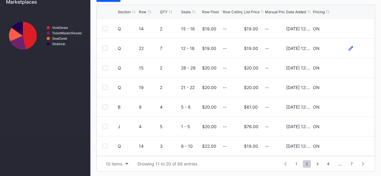
click at [348, 47] on icon at bounding box center [350, 48] width 5 height 5
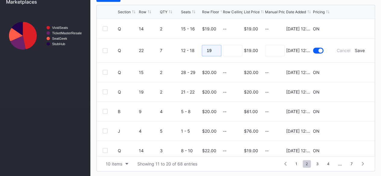
drag, startPoint x: 211, startPoint y: 49, endPoint x: 177, endPoint y: 44, distance: 34.6
click at [177, 44] on form "Q 22 7 12 - 18 19 $19.00 [DATE] 12:28PM Cancel Save" at bounding box center [243, 51] width 251 height 24
type input "25"
click at [229, 47] on input at bounding box center [233, 50] width 20 height 11
click at [356, 49] on div "Save" at bounding box center [359, 50] width 10 height 5
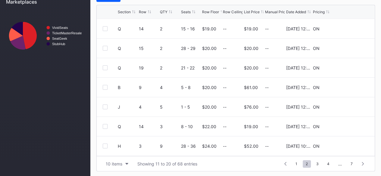
click at [211, 12] on div "Row Floor" at bounding box center [210, 12] width 17 height 5
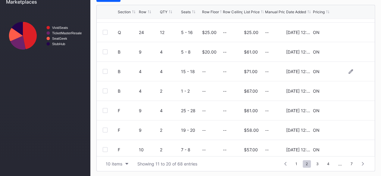
scroll to position [16, 0]
click at [297, 162] on span "1" at bounding box center [296, 164] width 8 height 8
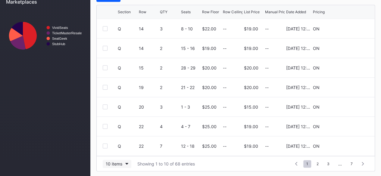
click at [125, 163] on button "10 items" at bounding box center [117, 164] width 29 height 8
click at [122, 148] on div "200 items" at bounding box center [117, 147] width 20 height 5
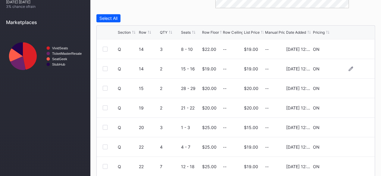
scroll to position [244, 0]
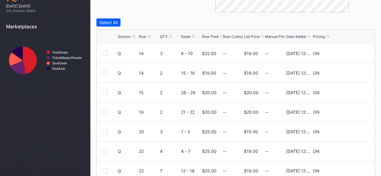
click at [209, 34] on div "Row Floor" at bounding box center [210, 36] width 17 height 5
click at [348, 73] on icon at bounding box center [350, 73] width 5 height 5
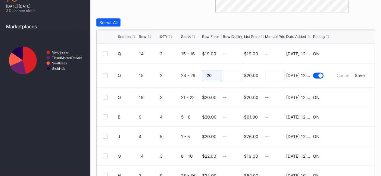
click at [214, 74] on input "20" at bounding box center [212, 75] width 20 height 11
type input "24"
click at [225, 76] on input at bounding box center [233, 75] width 20 height 11
click at [356, 74] on div "Save" at bounding box center [359, 75] width 10 height 5
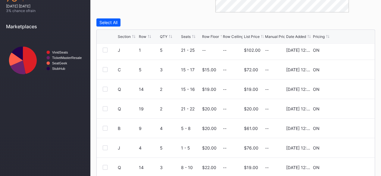
scroll to position [160, 0]
click at [348, 87] on icon at bounding box center [350, 88] width 5 height 5
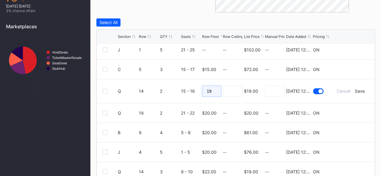
drag, startPoint x: 209, startPoint y: 89, endPoint x: 180, endPoint y: 92, distance: 29.4
click at [180, 92] on form "Q 14 2 15 - 16 19 $19.00 [DATE] 12:28PM Cancel Save" at bounding box center [243, 91] width 251 height 24
type input "24"
click at [229, 90] on input at bounding box center [233, 90] width 20 height 11
click at [354, 88] on div "Save" at bounding box center [359, 90] width 10 height 5
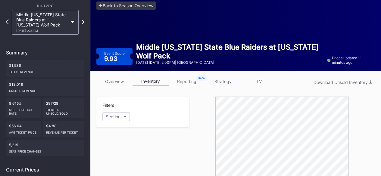
scroll to position [0, 0]
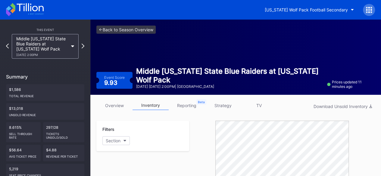
click at [32, 15] on icon at bounding box center [25, 9] width 38 height 13
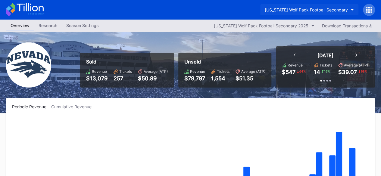
click at [344, 10] on div "[US_STATE] Wolf Pack Football Secondary" at bounding box center [306, 9] width 83 height 5
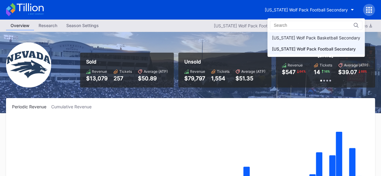
click at [324, 38] on div "[US_STATE] Wolf Pack Basketball Secondary" at bounding box center [316, 37] width 88 height 5
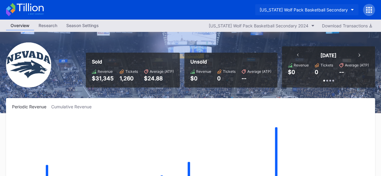
click at [347, 12] on div "[US_STATE] Wolf Pack Basketball Secondary" at bounding box center [303, 9] width 88 height 5
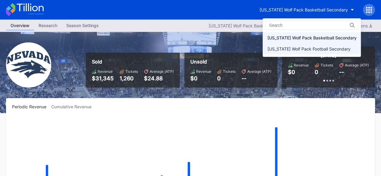
click at [331, 49] on div "[US_STATE] Wolf Pack Football Secondary" at bounding box center [308, 48] width 83 height 5
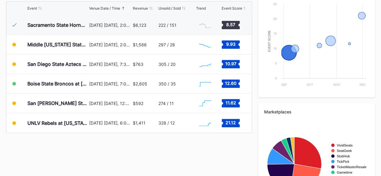
scroll to position [234, 0]
